Goal: Task Accomplishment & Management: Manage account settings

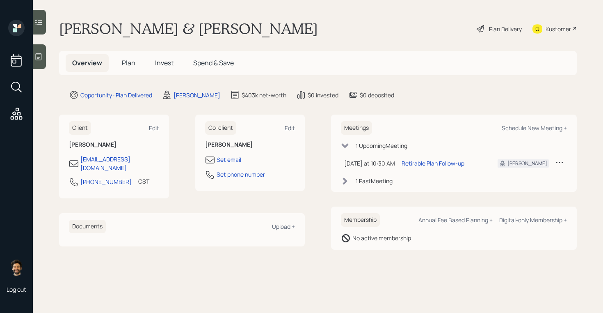
click at [489, 28] on div "Plan Delivery" at bounding box center [505, 29] width 33 height 9
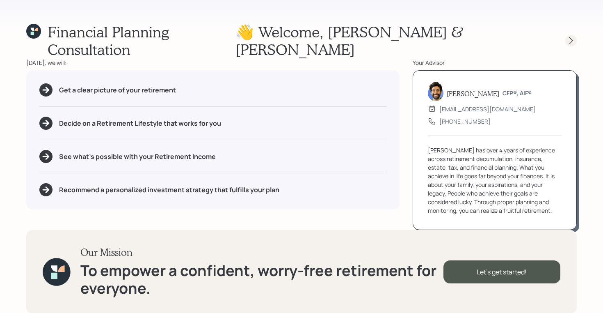
click at [569, 37] on icon at bounding box center [571, 41] width 8 height 8
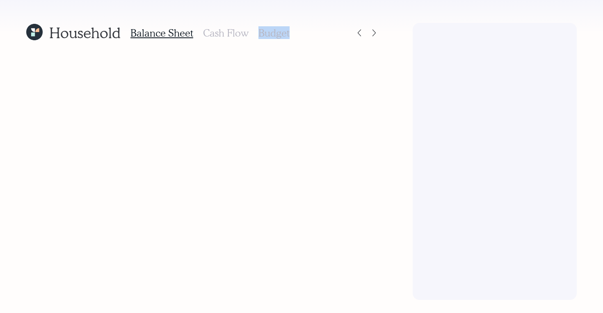
click at [569, 30] on div at bounding box center [495, 161] width 164 height 277
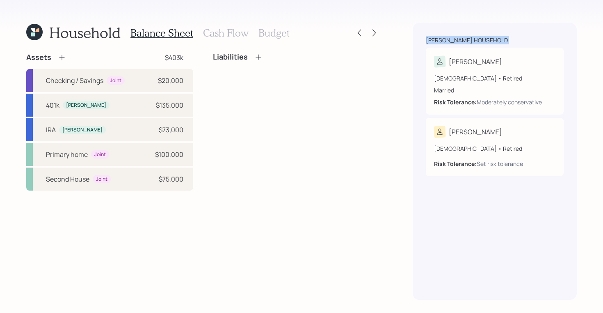
click at [569, 30] on div "Massey household Marykay 69 years old • Retired Married Risk Tolerance: Moderat…" at bounding box center [495, 161] width 164 height 277
click at [378, 32] on icon at bounding box center [374, 33] width 8 height 8
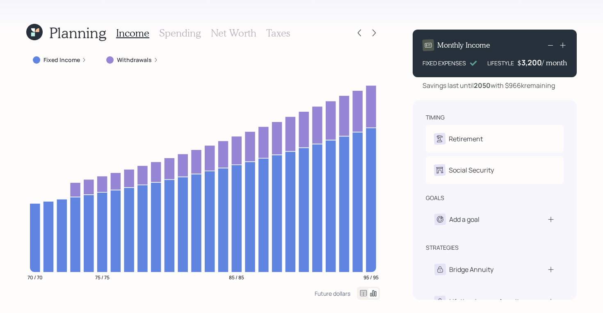
click at [378, 32] on icon at bounding box center [374, 33] width 8 height 8
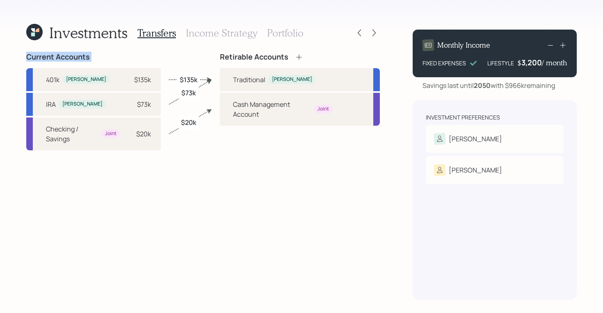
click at [378, 32] on icon at bounding box center [374, 33] width 8 height 8
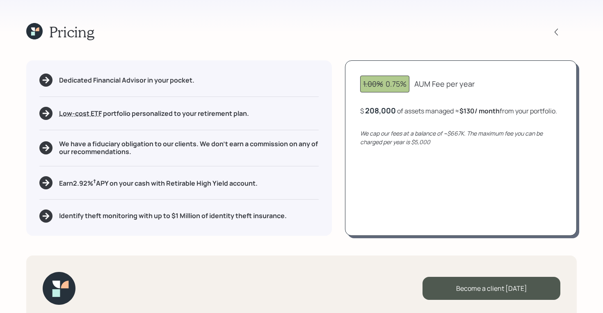
click at [378, 32] on div "Pricing" at bounding box center [301, 32] width 551 height 18
click at [317, 38] on div "Pricing" at bounding box center [301, 32] width 551 height 18
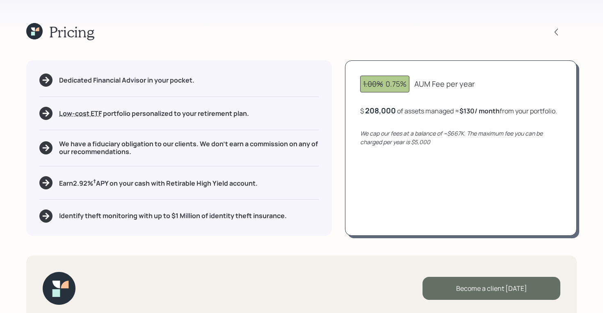
click at [464, 281] on div "Become a client today" at bounding box center [492, 288] width 138 height 23
click at [462, 297] on div "Go to Altruist" at bounding box center [492, 288] width 138 height 23
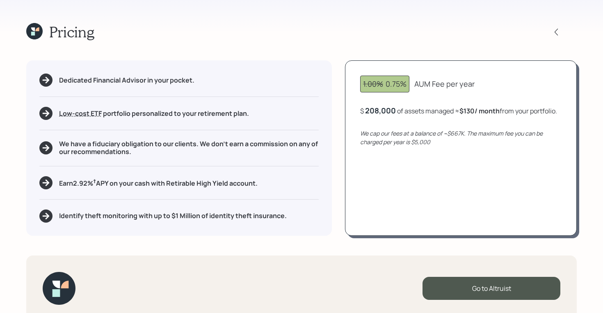
click at [30, 29] on icon at bounding box center [34, 31] width 16 height 16
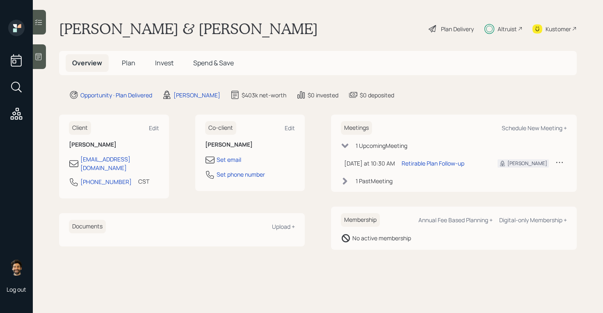
click at [135, 63] on h5 "Plan" at bounding box center [128, 63] width 27 height 18
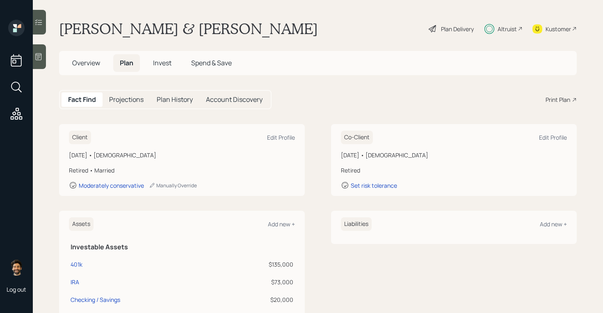
click at [158, 62] on span "Invest" at bounding box center [162, 62] width 18 height 9
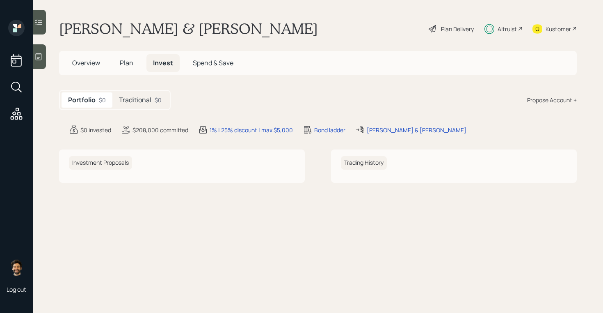
click at [134, 65] on h5 "Plan" at bounding box center [126, 63] width 27 height 18
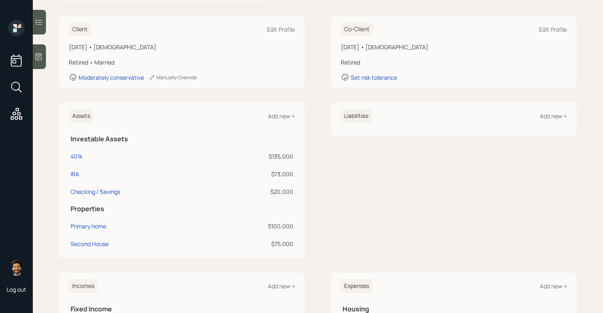
scroll to position [111, 0]
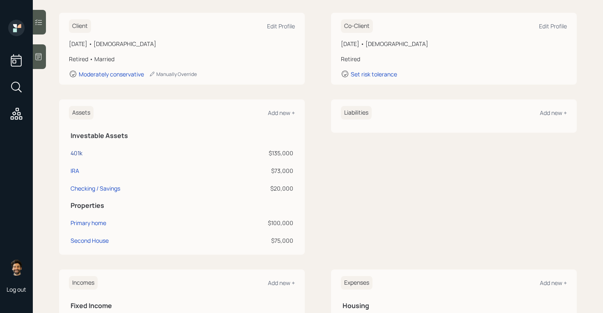
click at [77, 151] on div "401k" at bounding box center [77, 153] width 12 height 9
select select "company_sponsored"
select select "balanced"
click at [75, 178] on td "Checking / Savings" at bounding box center [142, 187] width 147 height 18
click at [73, 175] on div "IRA" at bounding box center [75, 170] width 9 height 9
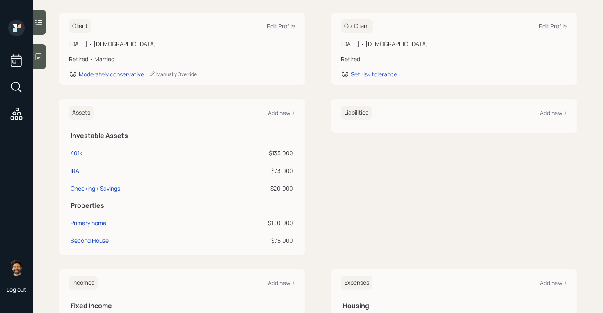
select select "ira"
select select "balanced"
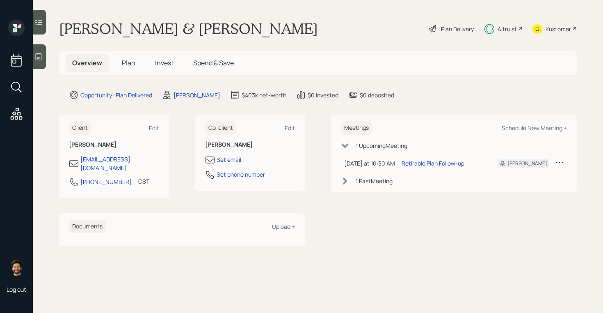
click at [506, 29] on div "Altruist" at bounding box center [507, 29] width 19 height 9
click at [170, 64] on span "Invest" at bounding box center [164, 62] width 18 height 9
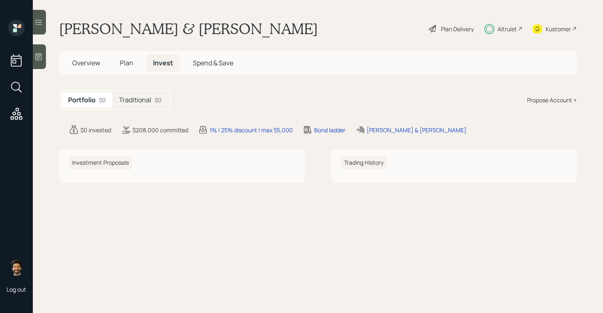
click at [140, 103] on h5 "Traditional" at bounding box center [135, 100] width 32 height 8
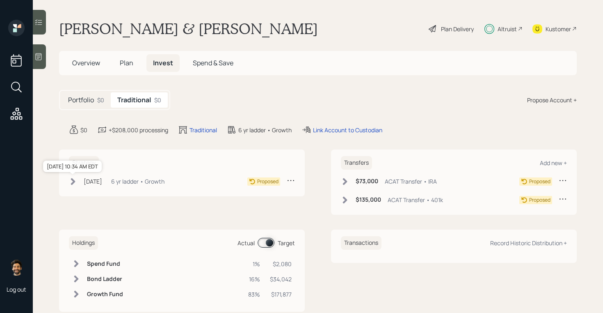
click at [102, 180] on div "[DATE]" at bounding box center [93, 181] width 18 height 9
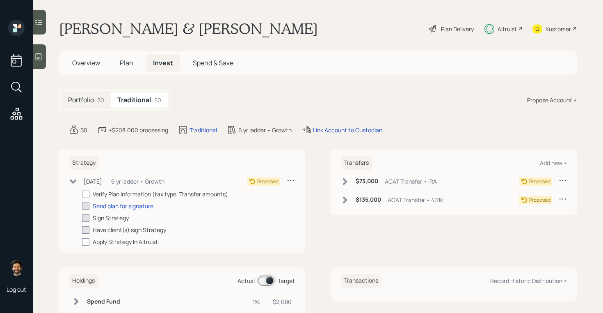
click at [120, 66] on span "Plan" at bounding box center [127, 62] width 14 height 9
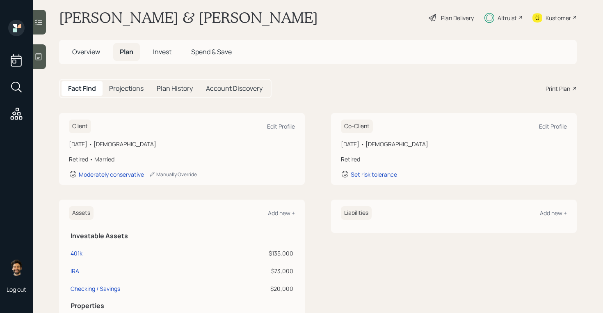
scroll to position [9, 0]
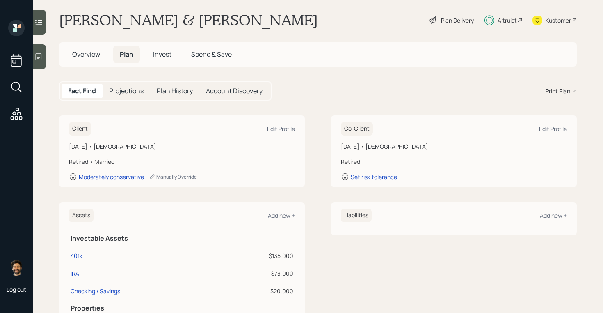
click at [255, 135] on div "Client Edit Profile" at bounding box center [182, 129] width 226 height 14
drag, startPoint x: 118, startPoint y: 160, endPoint x: 65, endPoint y: 144, distance: 54.8
click at [65, 144] on div "Client Edit Profile [DATE] • [DEMOGRAPHIC_DATA] Retired • Married Moderately co…" at bounding box center [182, 151] width 246 height 72
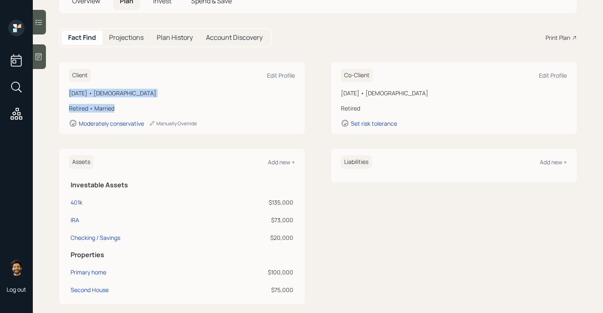
scroll to position [0, 0]
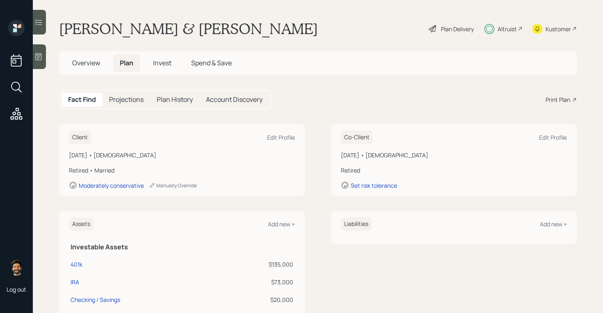
click at [161, 63] on span "Invest" at bounding box center [162, 62] width 18 height 9
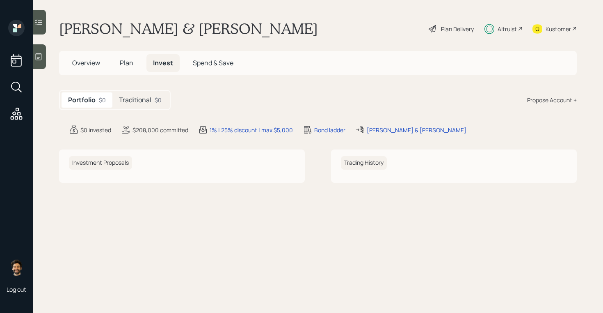
click at [121, 64] on span "Plan" at bounding box center [127, 62] width 14 height 9
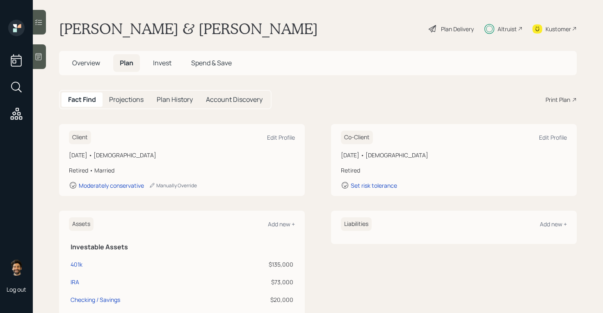
click at [160, 60] on span "Invest" at bounding box center [162, 62] width 18 height 9
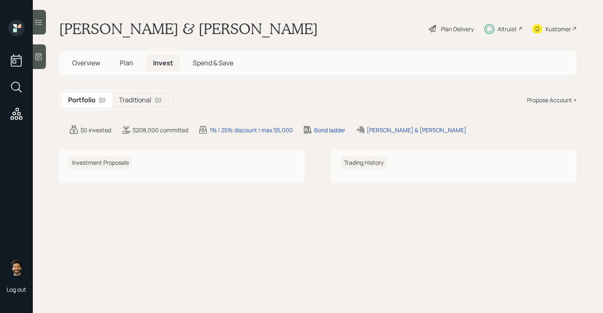
click at [144, 96] on h5 "Traditional" at bounding box center [135, 100] width 32 height 8
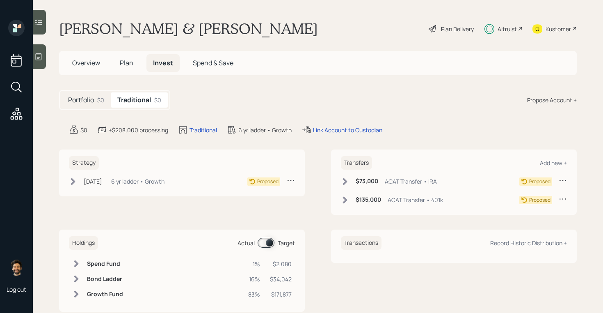
click at [126, 64] on span "Plan" at bounding box center [127, 62] width 14 height 9
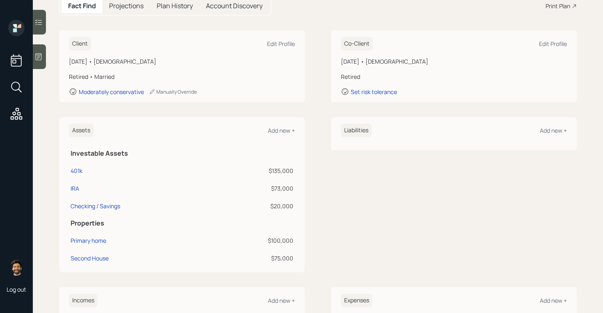
scroll to position [101, 0]
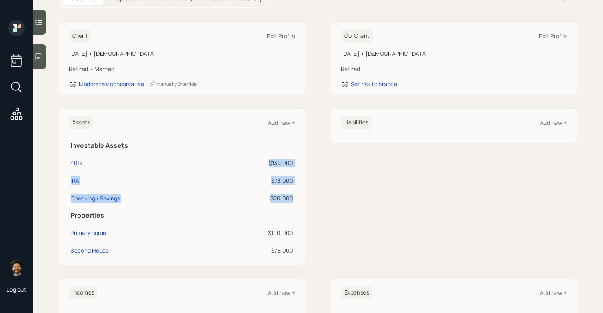
drag, startPoint x: 293, startPoint y: 197, endPoint x: 246, endPoint y: 159, distance: 61.0
click at [246, 159] on tbody "401k $135,000 IRA $73,000 Checking / Savings $20,000" at bounding box center [182, 179] width 226 height 53
click at [246, 159] on div "$135,000" at bounding box center [255, 162] width 76 height 9
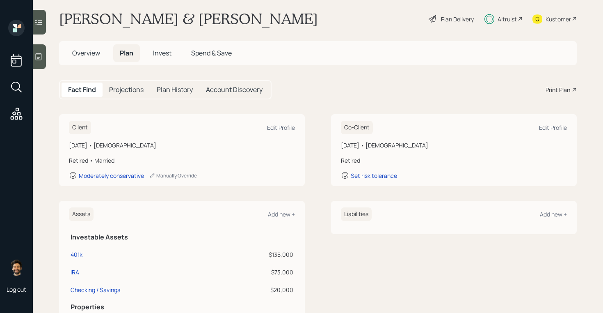
scroll to position [0, 0]
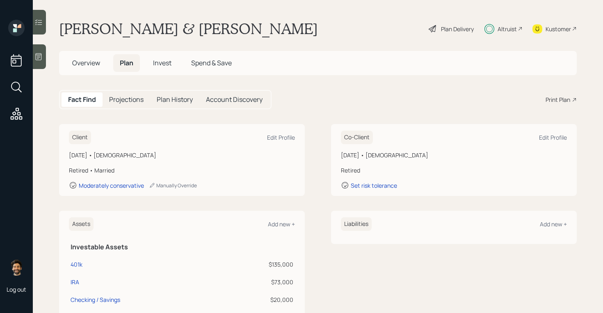
click at [454, 32] on div "Plan Delivery" at bounding box center [457, 29] width 33 height 9
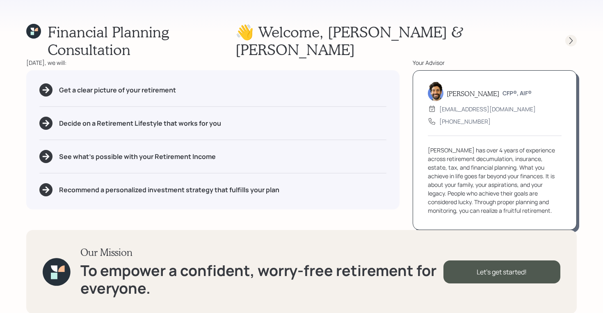
click at [569, 37] on icon at bounding box center [571, 41] width 8 height 8
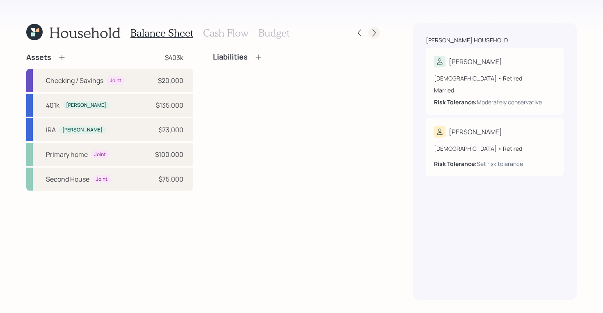
click at [374, 33] on icon at bounding box center [374, 33] width 8 height 8
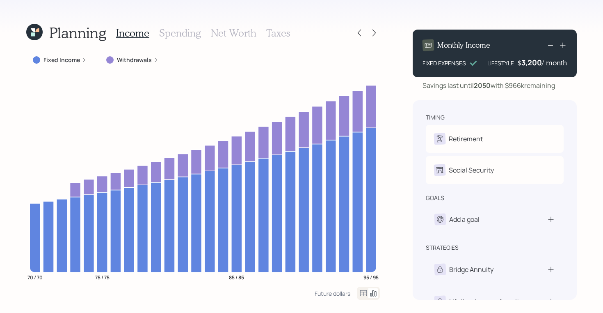
click at [229, 34] on h3 "Net Worth" at bounding box center [234, 33] width 46 height 12
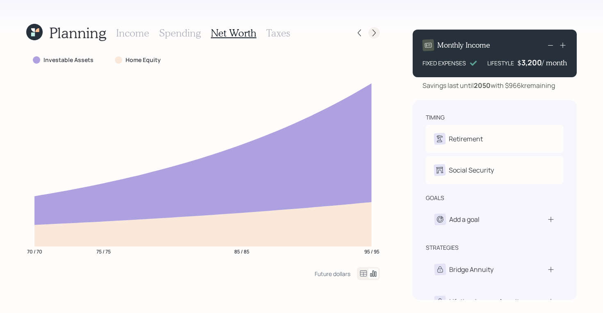
click at [373, 33] on icon at bounding box center [374, 33] width 8 height 8
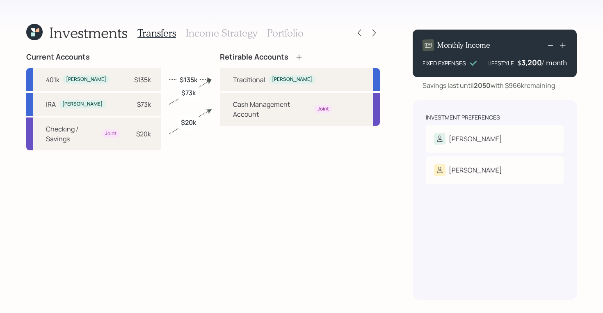
click at [218, 33] on h3 "Income Strategy" at bounding box center [221, 33] width 71 height 12
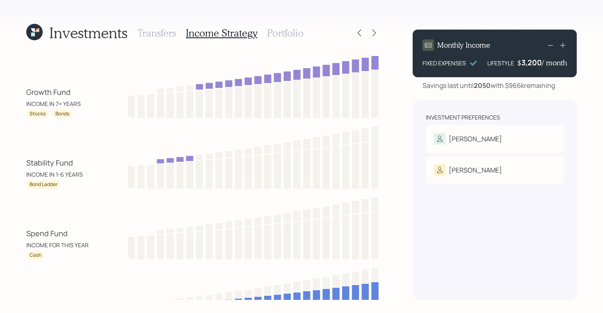
click at [283, 33] on h3 "Portfolio" at bounding box center [285, 33] width 37 height 12
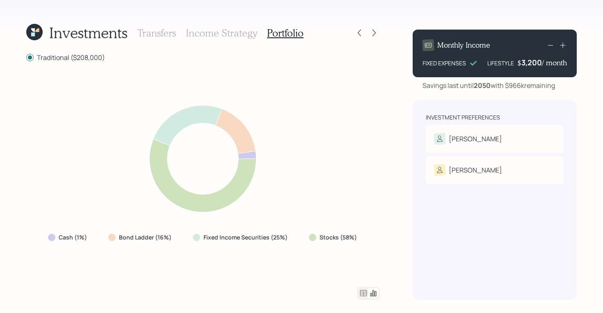
click at [220, 34] on h3 "Income Strategy" at bounding box center [221, 33] width 71 height 12
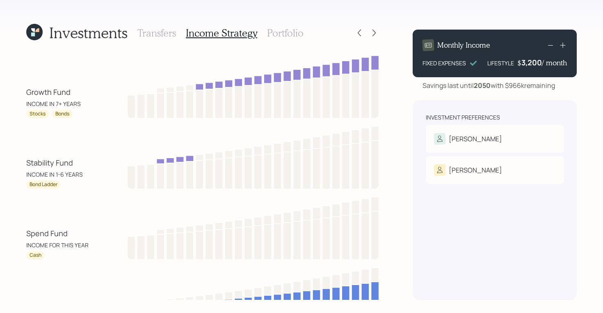
click at [292, 30] on h3 "Portfolio" at bounding box center [285, 33] width 37 height 12
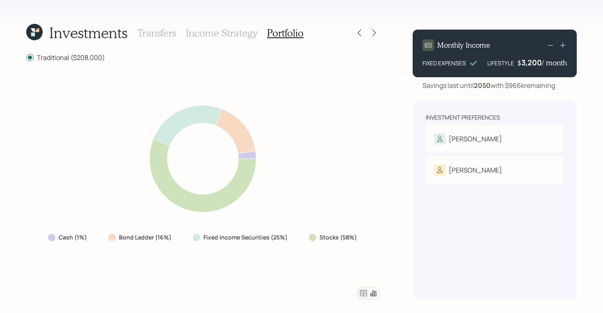
click at [361, 292] on icon at bounding box center [363, 293] width 7 height 6
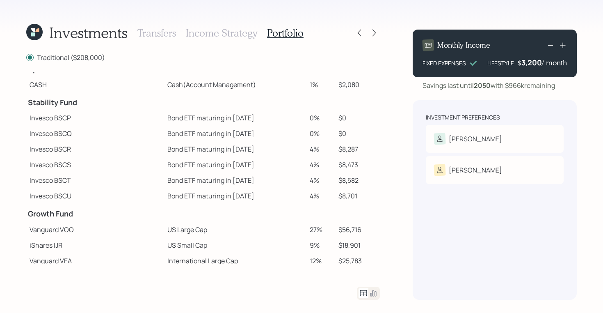
scroll to position [10, 0]
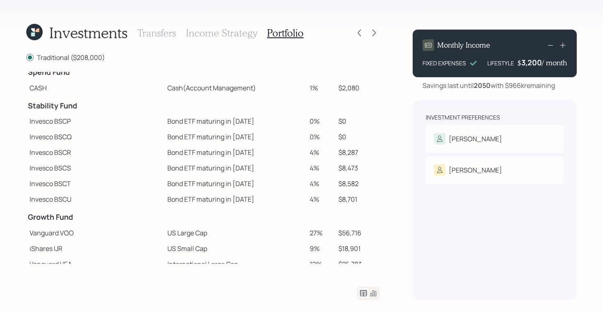
click at [38, 31] on icon at bounding box center [37, 30] width 4 height 4
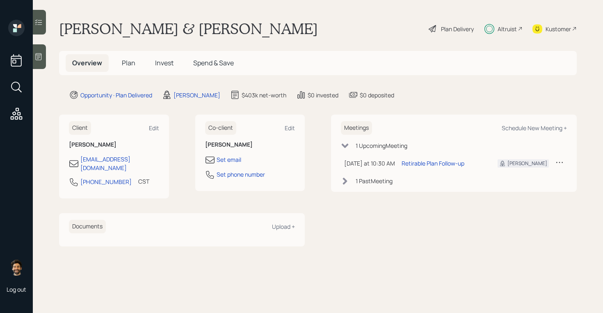
click at [131, 66] on span "Plan" at bounding box center [129, 62] width 14 height 9
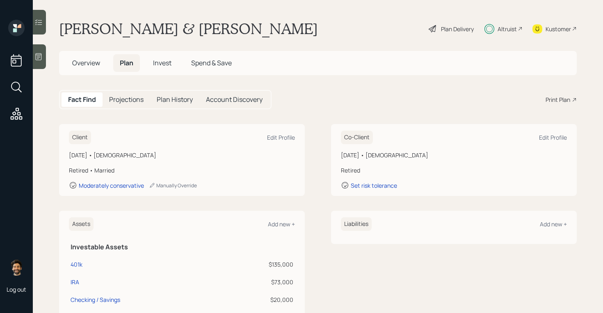
click at [442, 31] on div "Plan Delivery" at bounding box center [457, 29] width 33 height 9
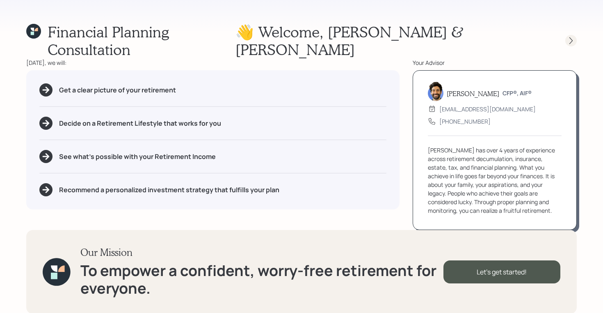
click at [570, 37] on icon at bounding box center [571, 41] width 8 height 8
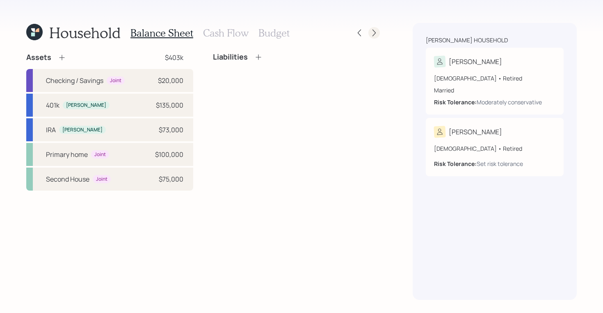
click at [374, 35] on icon at bounding box center [374, 33] width 8 height 8
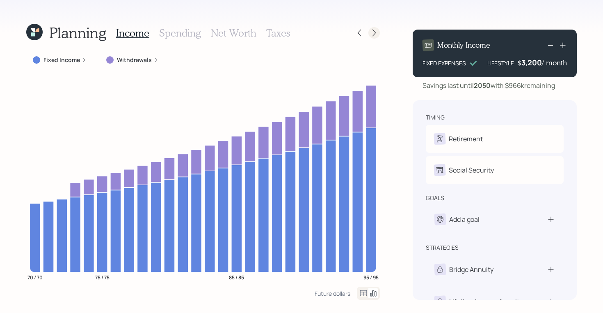
click at [374, 36] on icon at bounding box center [374, 33] width 8 height 8
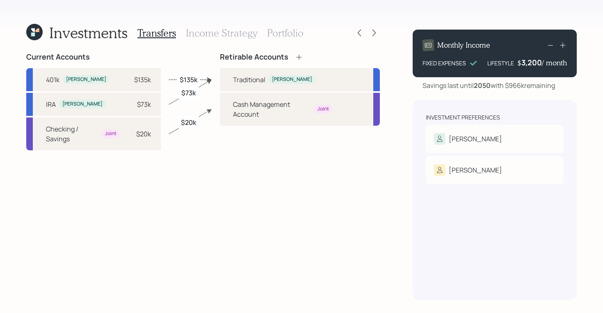
click at [284, 36] on h3 "Portfolio" at bounding box center [285, 33] width 37 height 12
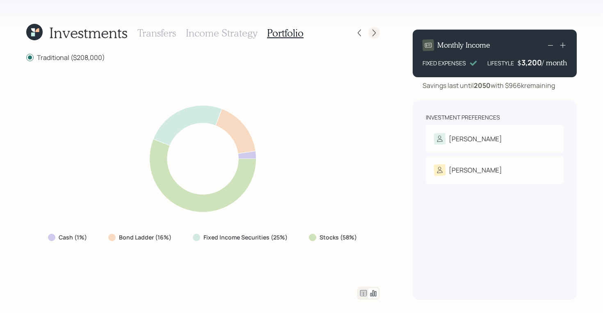
click at [374, 31] on icon at bounding box center [374, 33] width 3 height 7
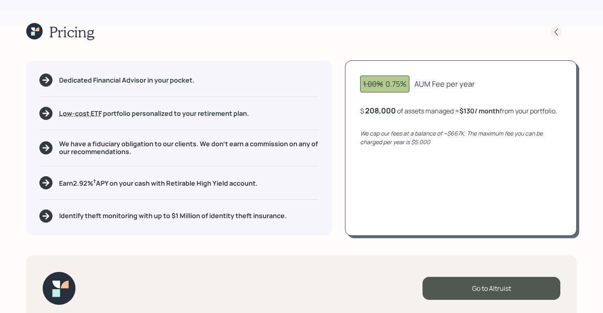
click at [555, 32] on icon at bounding box center [556, 31] width 3 height 7
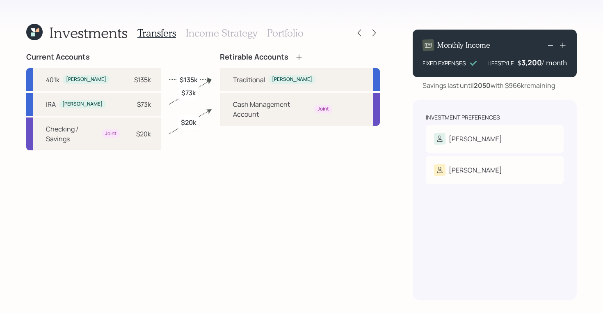
click at [286, 30] on h3 "Portfolio" at bounding box center [285, 33] width 37 height 12
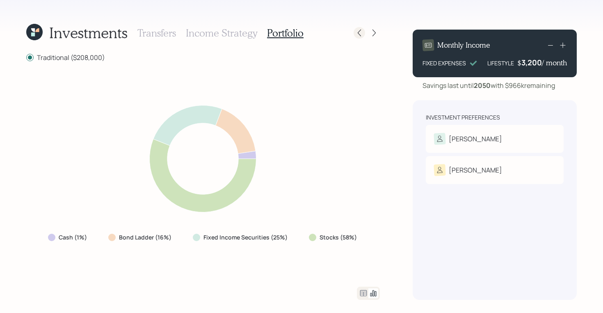
click at [360, 33] on icon at bounding box center [359, 33] width 8 height 8
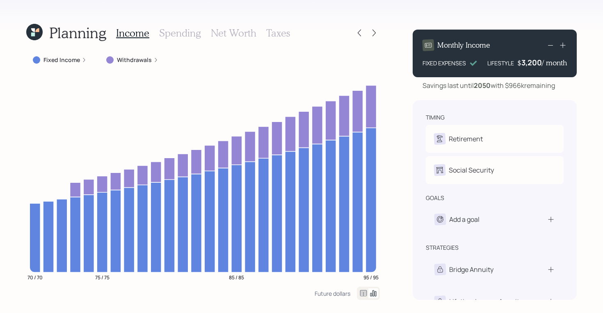
click at [34, 30] on icon at bounding box center [33, 30] width 4 height 4
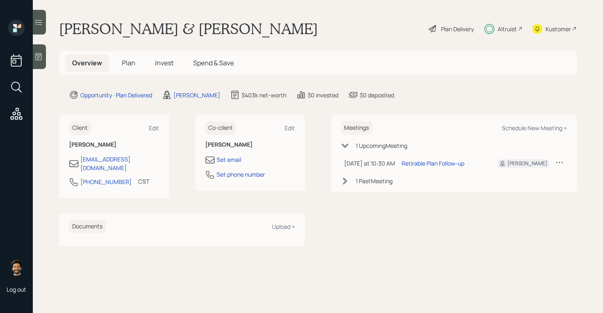
click at [454, 25] on div "Plan Delivery" at bounding box center [457, 29] width 33 height 9
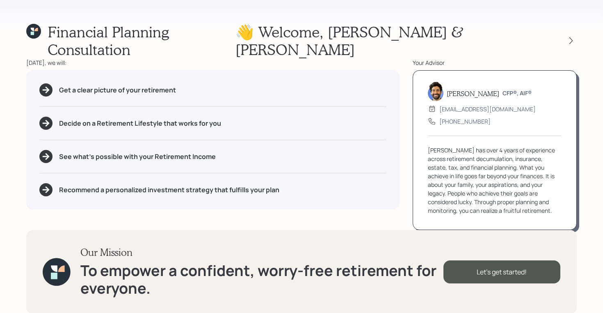
click at [30, 28] on icon at bounding box center [33, 31] width 15 height 15
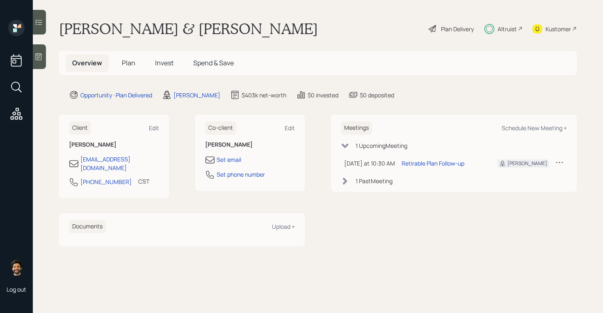
click at [119, 69] on h5 "Plan" at bounding box center [128, 63] width 27 height 18
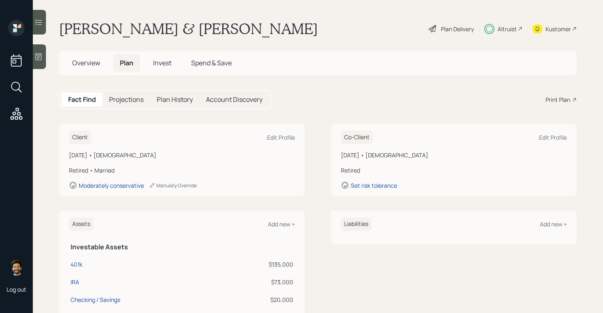
click at [551, 99] on div "Print Plan" at bounding box center [558, 99] width 25 height 9
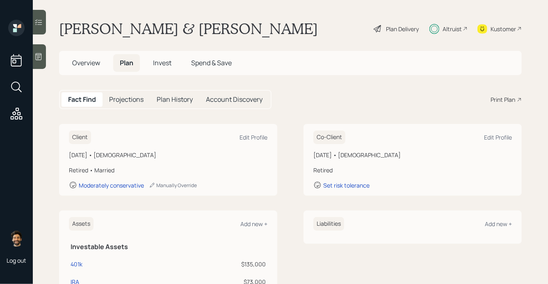
click at [89, 64] on span "Overview" at bounding box center [86, 62] width 28 height 9
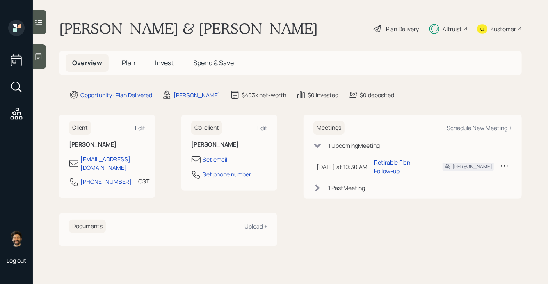
click at [131, 64] on span "Plan" at bounding box center [129, 62] width 14 height 9
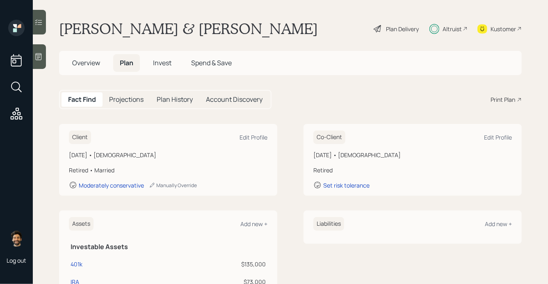
click at [92, 64] on span "Overview" at bounding box center [86, 62] width 28 height 9
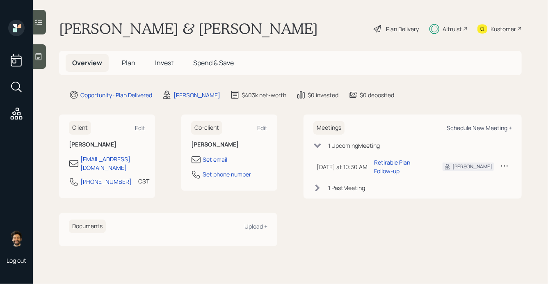
click at [461, 130] on div "Schedule New Meeting +" at bounding box center [479, 128] width 65 height 8
select select "f14b762f-c7c2-4b89-9227-8fa891345eea"
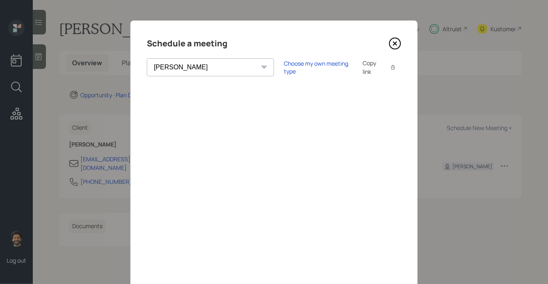
click at [394, 44] on icon at bounding box center [395, 43] width 12 height 12
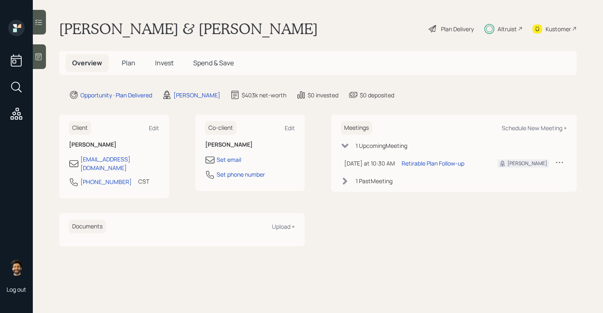
click at [126, 61] on span "Plan" at bounding box center [129, 62] width 14 height 9
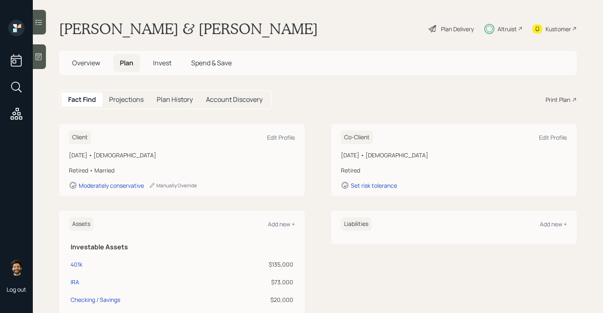
click at [496, 26] on div "Altruist" at bounding box center [504, 29] width 38 height 18
click at [492, 35] on div "Altruist" at bounding box center [504, 29] width 38 height 18
click at [460, 32] on div "Plan Delivery" at bounding box center [457, 29] width 33 height 9
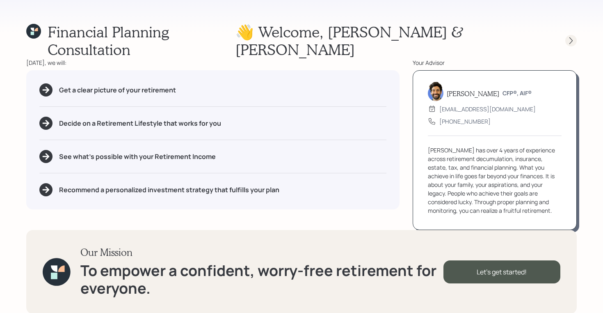
click at [569, 37] on icon at bounding box center [571, 41] width 8 height 8
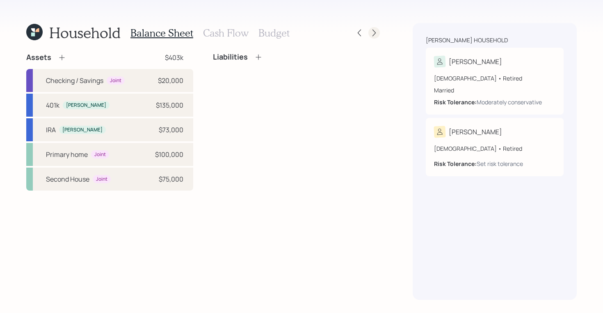
click at [372, 33] on icon at bounding box center [374, 33] width 8 height 8
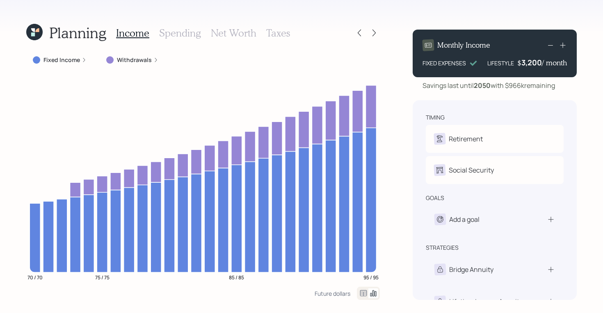
click at [236, 28] on h3 "Net Worth" at bounding box center [234, 33] width 46 height 12
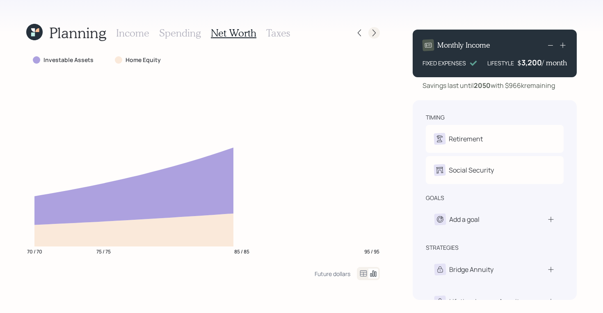
click at [373, 29] on icon at bounding box center [374, 33] width 8 height 8
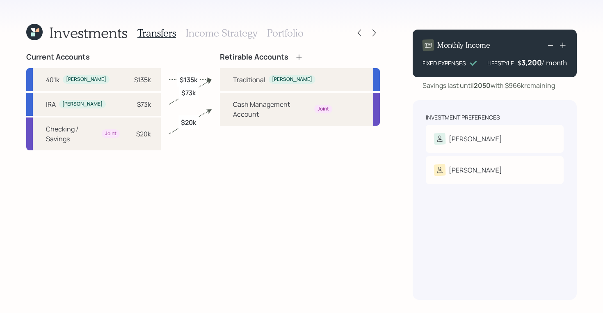
click at [250, 33] on h3 "Income Strategy" at bounding box center [221, 33] width 71 height 12
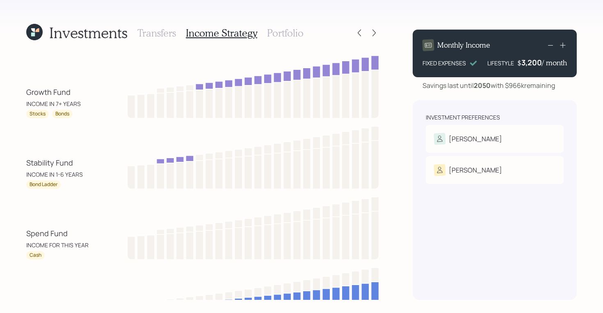
click at [283, 32] on h3 "Portfolio" at bounding box center [285, 33] width 37 height 12
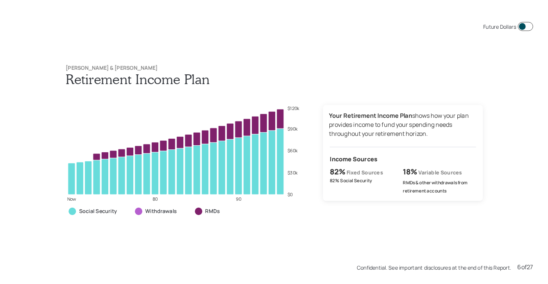
scroll to position [1564, 0]
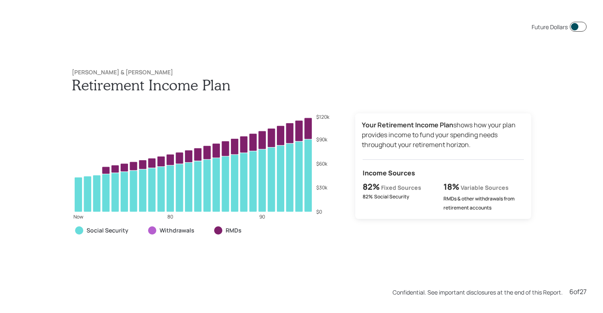
click at [85, 80] on h1 "Retirement Income Plan" at bounding box center [302, 85] width 460 height 18
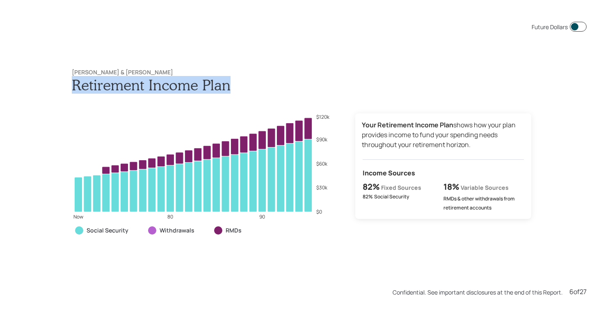
click at [85, 80] on h1 "Retirement Income Plan" at bounding box center [302, 85] width 460 height 18
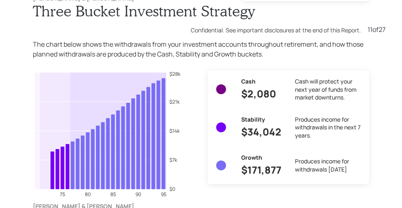
scroll to position [2331, 1]
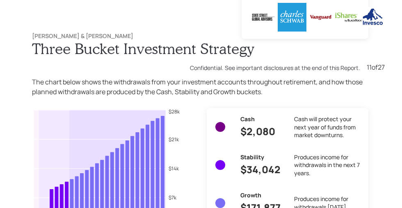
click at [280, 162] on div "Cash $2,080 Cash will protect your next year of funds from market downturns. St…" at bounding box center [287, 165] width 149 height 101
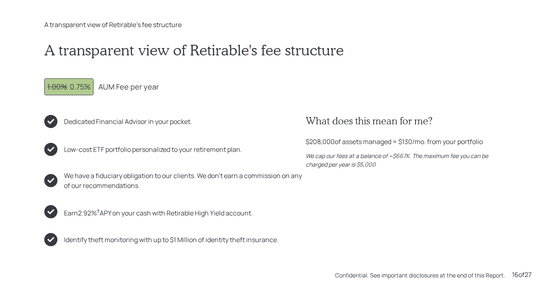
scroll to position [4264, 0]
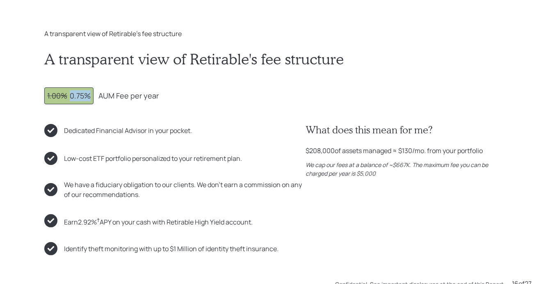
drag, startPoint x: 69, startPoint y: 96, endPoint x: 93, endPoint y: 103, distance: 25.6
click at [93, 103] on div "1.00% 0.75%" at bounding box center [68, 95] width 49 height 17
